Goal: Transaction & Acquisition: Purchase product/service

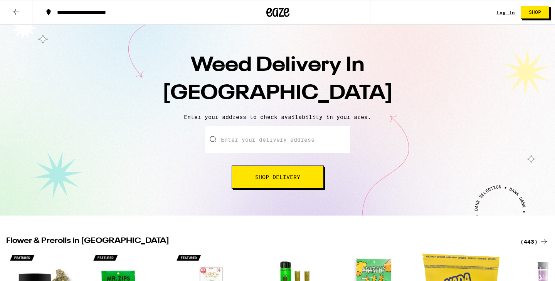
click at [288, 150] on input "Enter your delivery address" at bounding box center [277, 139] width 145 height 27
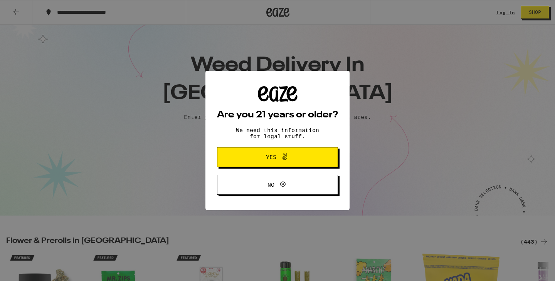
click at [313, 151] on button "Yes" at bounding box center [277, 157] width 121 height 20
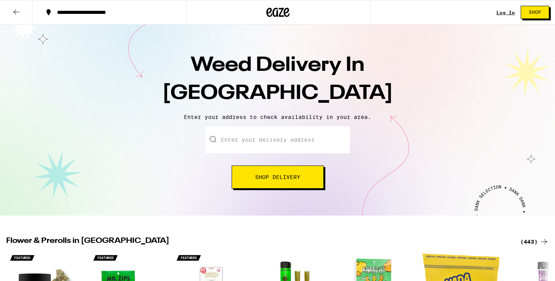
click at [286, 138] on input "Enter your delivery address" at bounding box center [277, 139] width 145 height 27
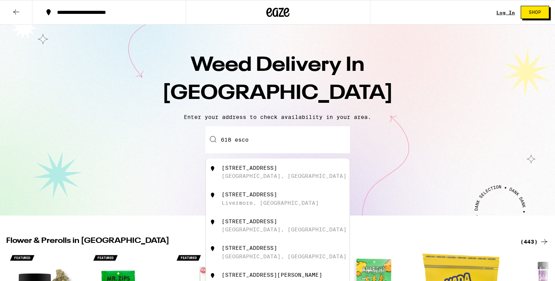
click at [301, 175] on div "[STREET_ADDRESS]" at bounding box center [291, 172] width 138 height 15
type input "[STREET_ADDRESS]"
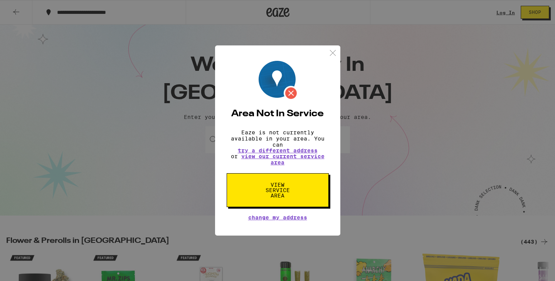
click at [333, 50] on img at bounding box center [333, 53] width 10 height 10
